Goal: Information Seeking & Learning: Learn about a topic

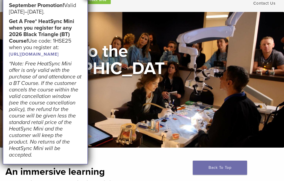
scroll to position [23, 0]
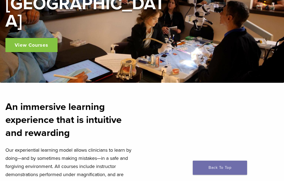
scroll to position [89, 0]
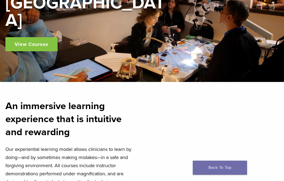
click at [43, 38] on link "View Courses" at bounding box center [31, 44] width 52 height 14
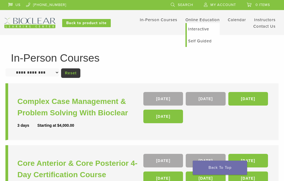
click at [198, 19] on link "Online Education" at bounding box center [203, 19] width 34 height 5
click at [203, 31] on link "Interactive" at bounding box center [203, 29] width 33 height 12
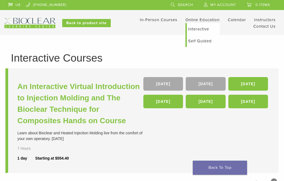
click at [190, 41] on link "Self Guided" at bounding box center [203, 41] width 33 height 12
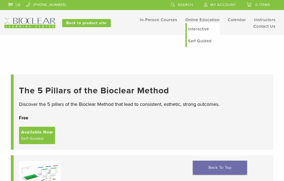
click at [200, 32] on link "Interactive" at bounding box center [203, 29] width 33 height 12
